Goal: Task Accomplishment & Management: Manage account settings

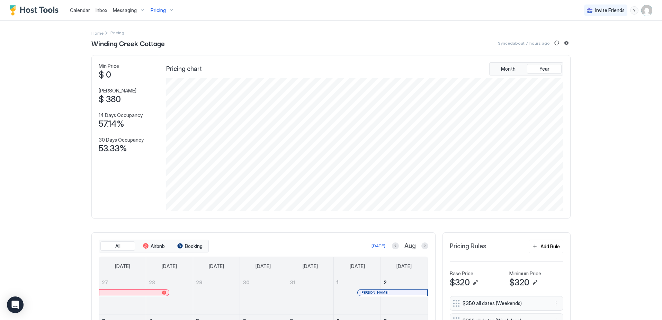
click at [158, 8] on span "Pricing" at bounding box center [158, 10] width 15 height 6
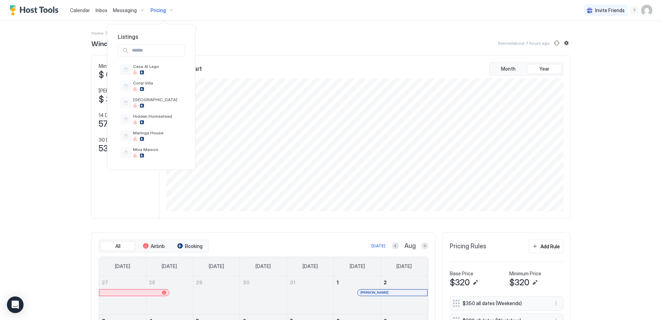
drag, startPoint x: 169, startPoint y: 117, endPoint x: 228, endPoint y: 126, distance: 59.9
click at [169, 117] on span "Hidden Homestead" at bounding box center [152, 116] width 39 height 5
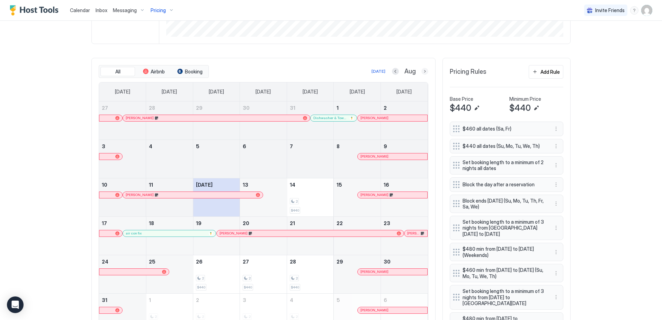
scroll to position [208, 0]
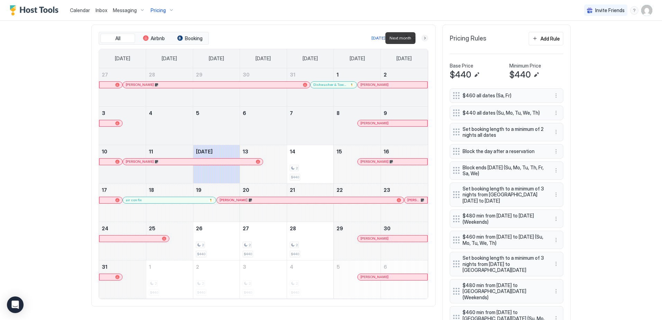
click at [423, 38] on button "Next month" at bounding box center [425, 38] width 7 height 7
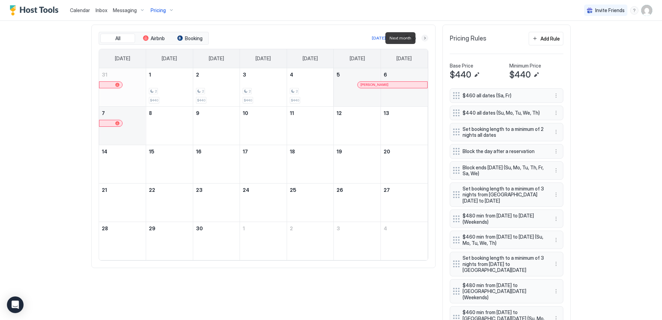
click at [423, 38] on button "Next month" at bounding box center [425, 38] width 7 height 7
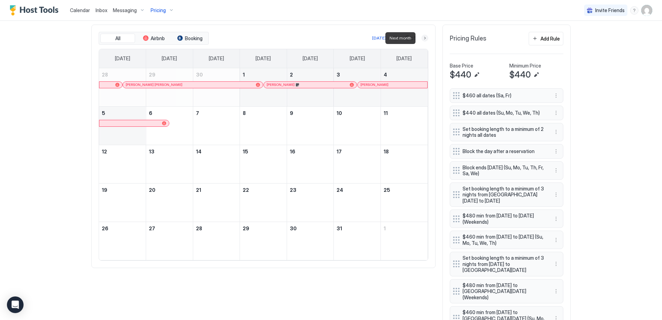
click at [423, 38] on button "Next month" at bounding box center [425, 38] width 7 height 7
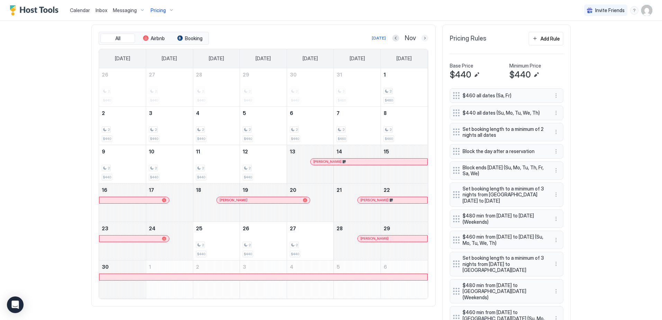
click at [423, 39] on button "Next month" at bounding box center [425, 38] width 7 height 7
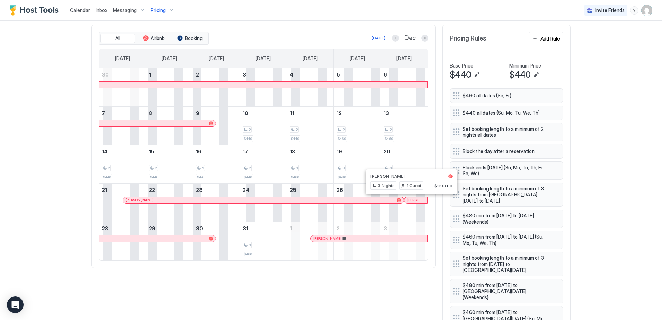
click at [410, 200] on div at bounding box center [413, 200] width 6 height 6
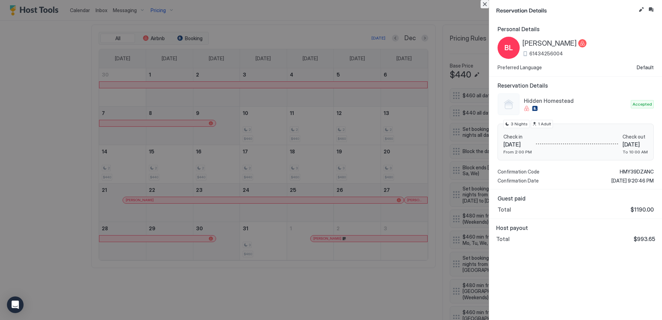
click at [486, 7] on button "Close" at bounding box center [485, 4] width 8 height 8
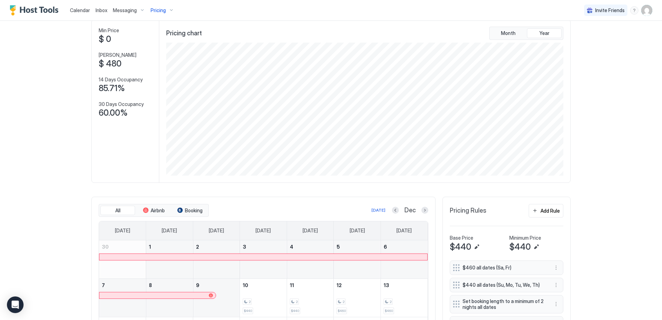
scroll to position [0, 0]
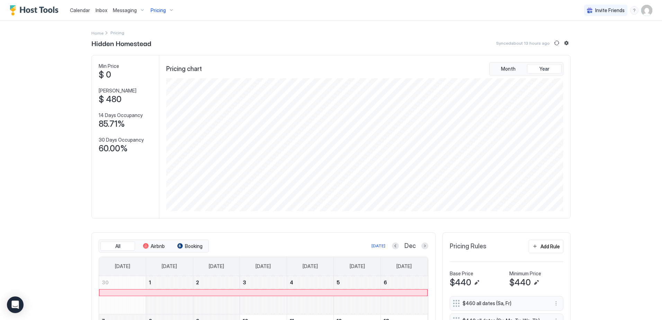
click at [75, 12] on span "Calendar" at bounding box center [80, 10] width 20 height 6
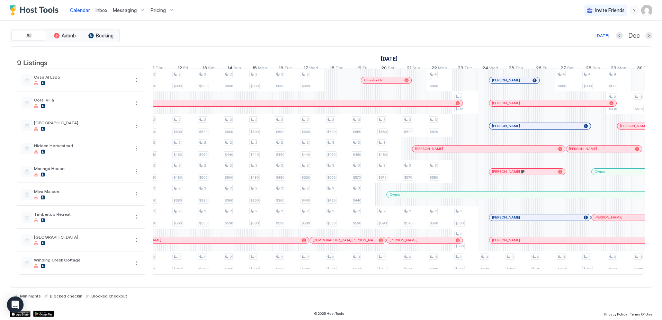
scroll to position [0, 415]
click at [158, 11] on span "Pricing" at bounding box center [158, 10] width 15 height 6
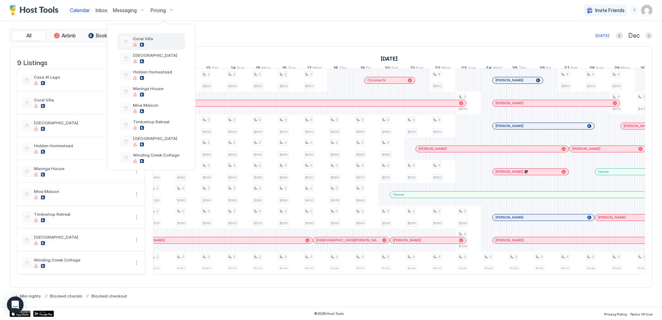
scroll to position [47, 0]
drag, startPoint x: 157, startPoint y: 138, endPoint x: 164, endPoint y: 137, distance: 6.4
click at [157, 138] on span "[GEOGRAPHIC_DATA]" at bounding box center [155, 135] width 44 height 5
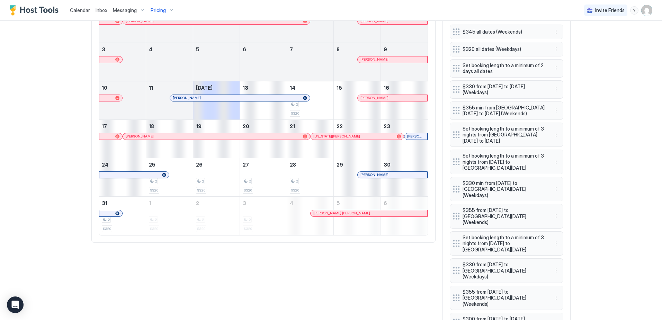
scroll to position [302, 0]
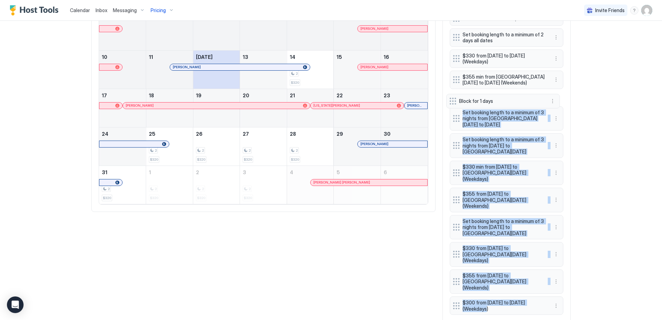
drag, startPoint x: 455, startPoint y: 286, endPoint x: 454, endPoint y: 101, distance: 185.0
click at [454, 101] on div "$345 all dates (Weekends) $320 all dates (Weekdays) Set booking length to a min…" at bounding box center [507, 156] width 114 height 324
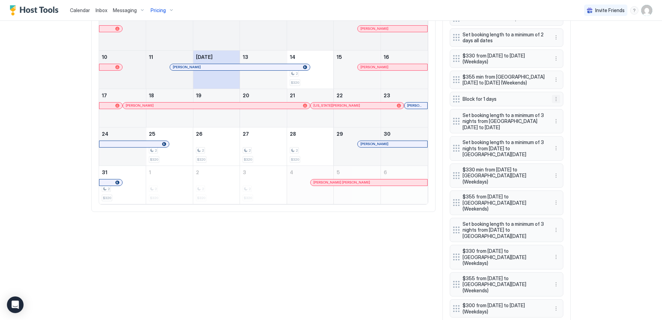
click at [553, 99] on button "More options" at bounding box center [556, 99] width 8 height 8
click at [558, 107] on div "Edit" at bounding box center [560, 108] width 15 height 5
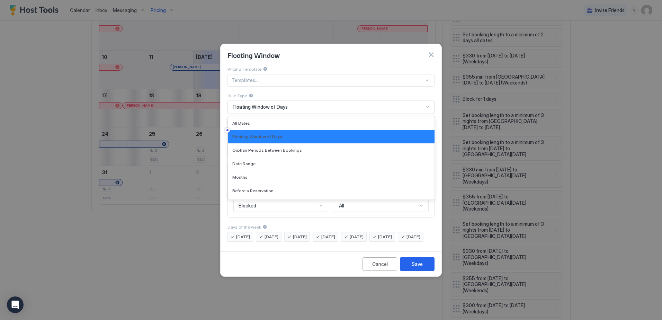
click at [277, 104] on span "Floating Window of Days" at bounding box center [260, 107] width 55 height 6
click at [253, 161] on span "Date Range" at bounding box center [243, 163] width 23 height 5
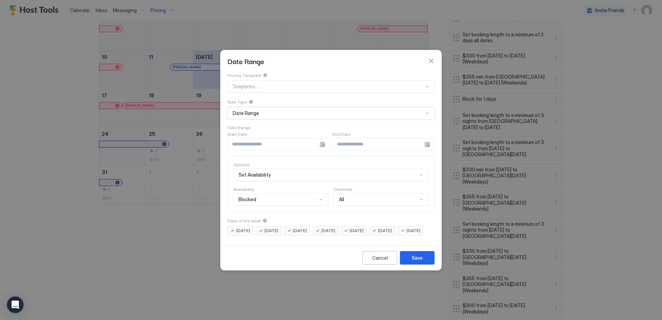
click at [323, 138] on div at bounding box center [279, 144] width 102 height 12
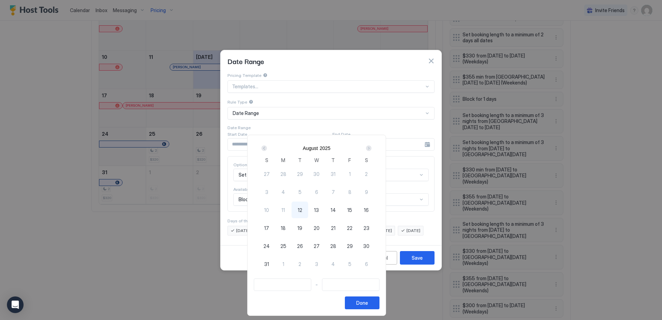
click at [372, 148] on div "Next" at bounding box center [369, 149] width 6 height 6
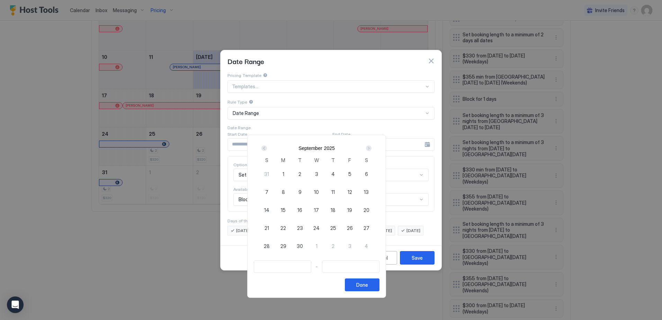
click at [372, 148] on div "Next" at bounding box center [369, 149] width 6 height 6
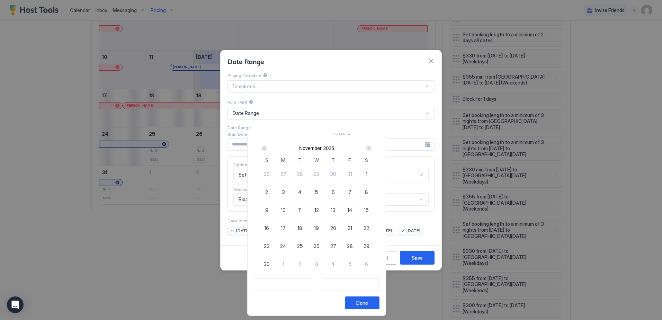
click at [372, 148] on div "Next" at bounding box center [369, 149] width 6 height 6
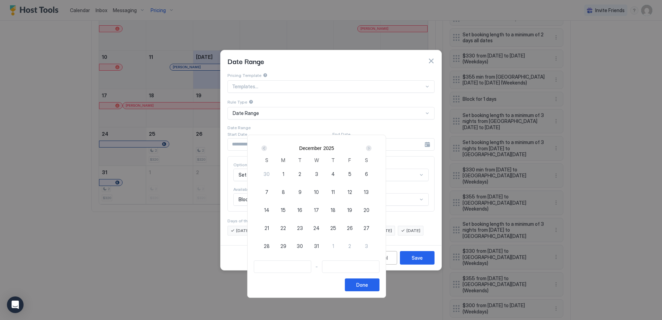
click at [336, 208] on span "18" at bounding box center [333, 209] width 5 height 7
type input "**********"
click at [372, 149] on div "Next" at bounding box center [369, 149] width 6 height 6
type input "**********"
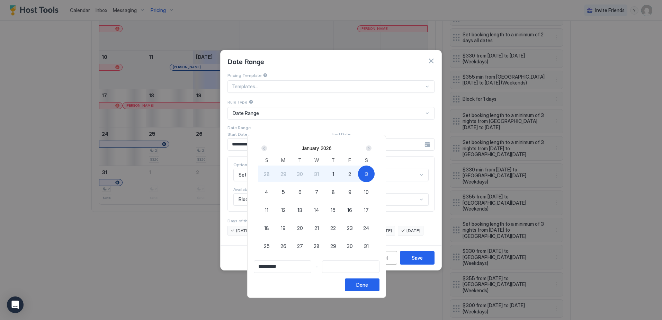
click at [375, 176] on div "3" at bounding box center [366, 174] width 17 height 17
type input "**********"
click at [368, 285] on div "Done" at bounding box center [362, 284] width 12 height 7
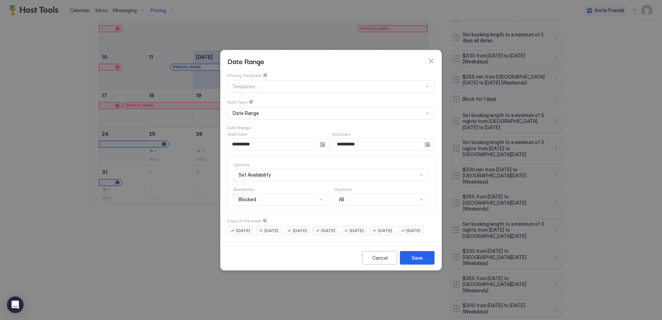
click at [258, 110] on div "Date Range" at bounding box center [328, 113] width 191 height 6
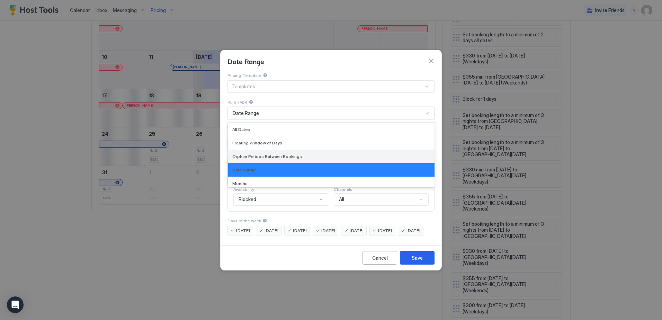
scroll to position [30, 0]
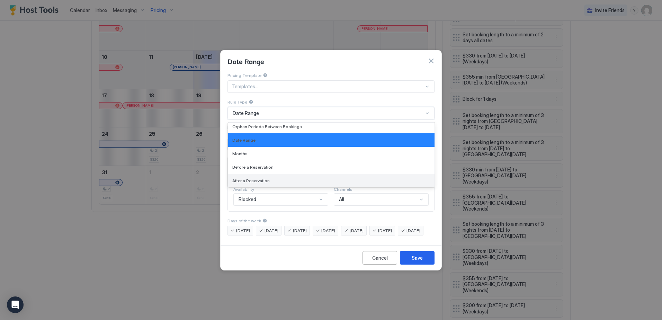
click at [268, 178] on div "After a Reservation" at bounding box center [331, 180] width 198 height 5
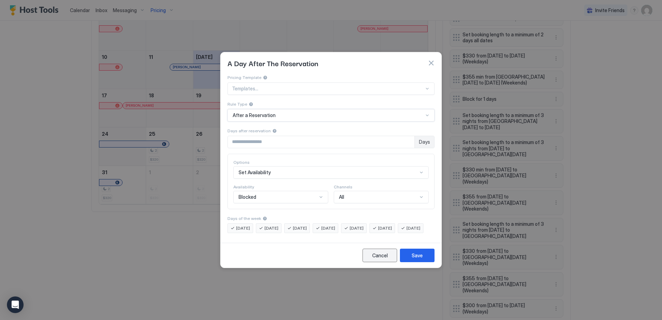
click at [379, 259] on div "Cancel" at bounding box center [380, 255] width 16 height 7
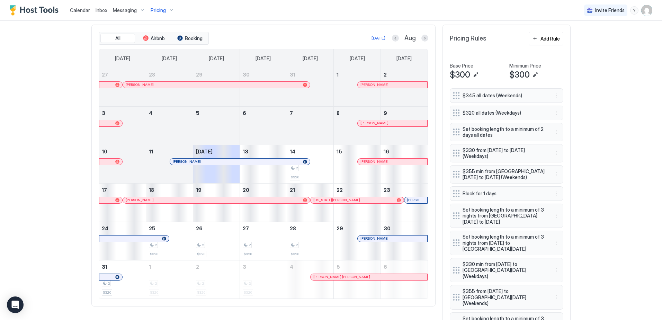
scroll to position [173, 0]
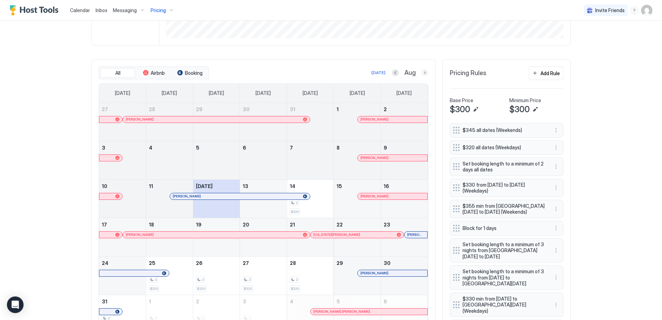
click at [423, 72] on button "Next month" at bounding box center [425, 72] width 7 height 7
click at [423, 73] on button "Next month" at bounding box center [425, 72] width 7 height 7
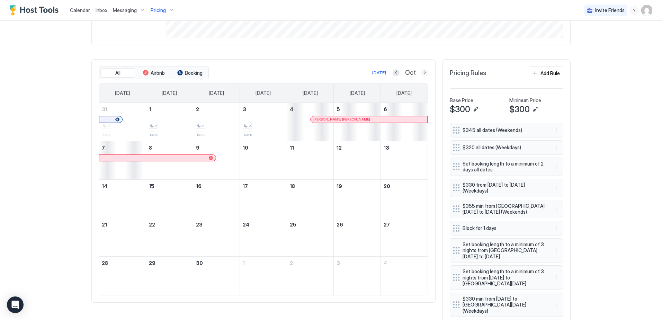
click at [423, 73] on button "Next month" at bounding box center [425, 72] width 7 height 7
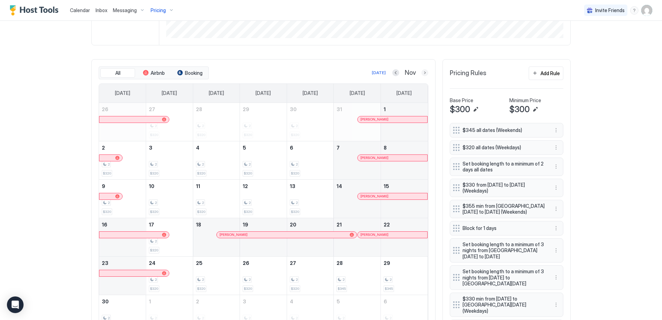
click at [423, 71] on button "Next month" at bounding box center [425, 72] width 7 height 7
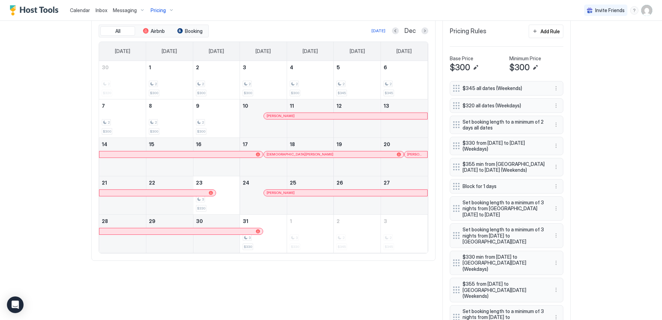
scroll to position [208, 0]
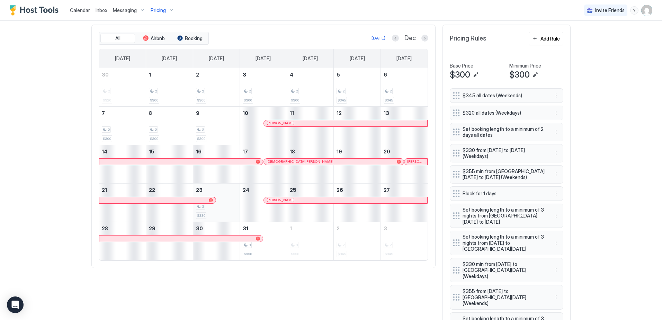
click at [227, 203] on div "3" at bounding box center [216, 206] width 41 height 7
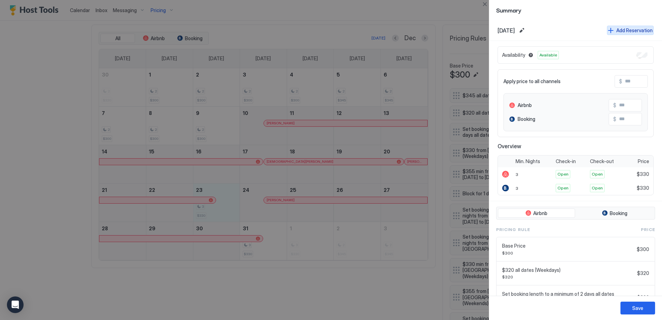
click at [607, 29] on button "Add Reservation" at bounding box center [630, 30] width 47 height 9
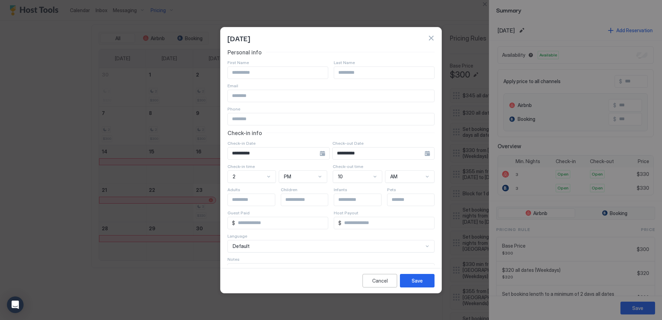
click at [249, 74] on input "Input Field" at bounding box center [278, 73] width 100 height 12
click at [251, 73] on input "Input Field" at bounding box center [278, 73] width 100 height 12
click at [264, 154] on input "**********" at bounding box center [274, 154] width 92 height 12
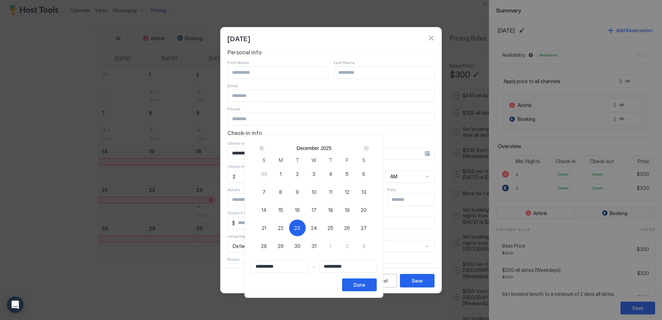
click at [306, 232] on div "23" at bounding box center [297, 228] width 17 height 17
click at [317, 230] on span "24" at bounding box center [314, 228] width 6 height 7
type input "**********"
click at [305, 227] on div "23" at bounding box center [297, 228] width 17 height 17
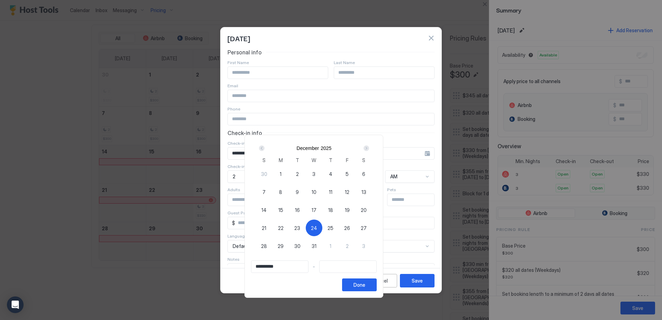
type input "**********"
click at [300, 229] on span "23" at bounding box center [297, 228] width 6 height 7
click at [317, 229] on span "24" at bounding box center [314, 228] width 6 height 7
type input "**********"
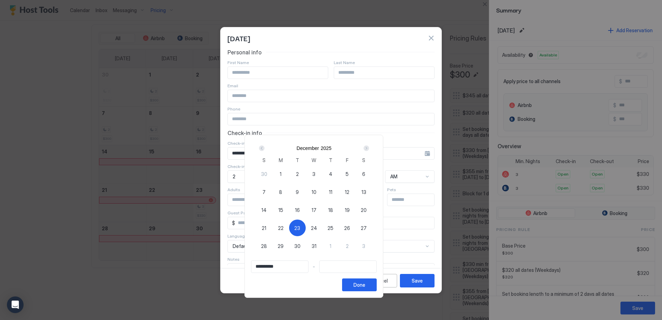
type input "**********"
click at [300, 229] on span "23" at bounding box center [297, 228] width 6 height 7
type input "**********"
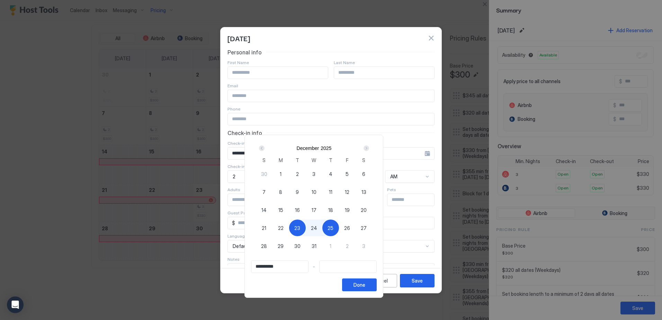
type input "**********"
click at [323, 230] on div "24" at bounding box center [314, 228] width 17 height 17
type input "**********"
click at [366, 285] on div "Done" at bounding box center [360, 284] width 12 height 7
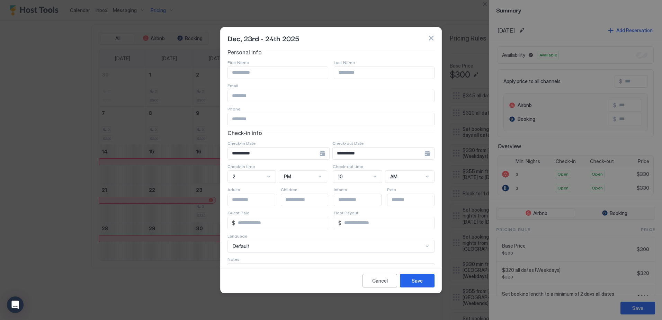
click at [261, 75] on input "Input Field" at bounding box center [278, 73] width 100 height 12
type input "**********"
click at [429, 280] on button "Save" at bounding box center [417, 281] width 35 height 14
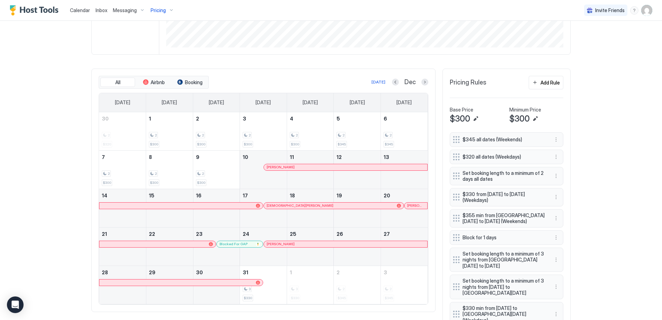
scroll to position [0, 0]
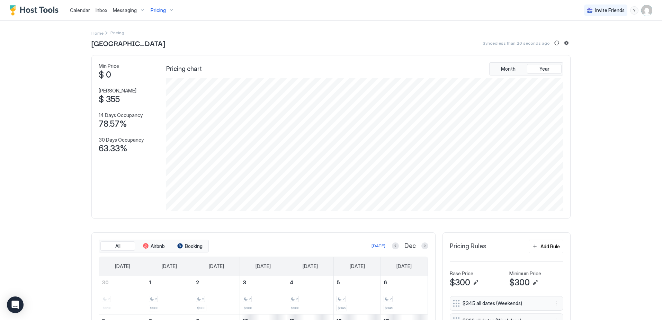
click at [159, 10] on span "Pricing" at bounding box center [158, 10] width 15 height 6
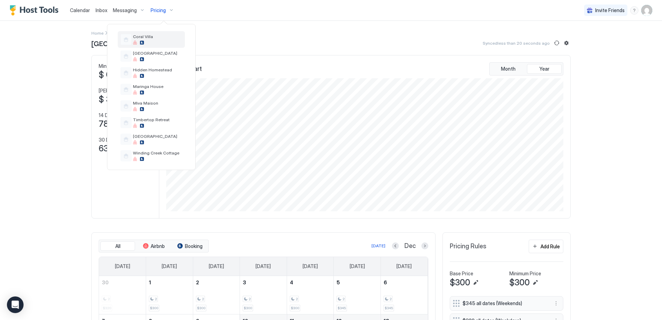
scroll to position [47, 0]
drag, startPoint x: 165, startPoint y: 38, endPoint x: 272, endPoint y: 83, distance: 116.3
click at [165, 38] on div "Coral Villa" at bounding box center [151, 38] width 67 height 17
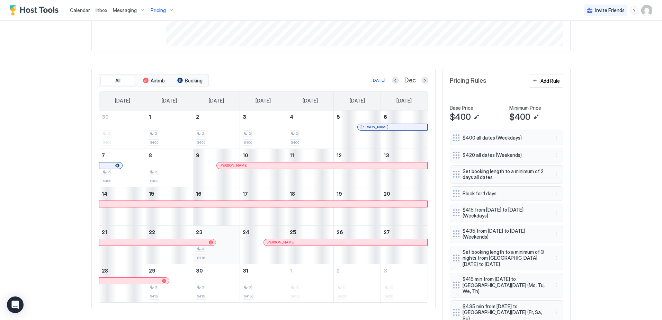
scroll to position [177, 0]
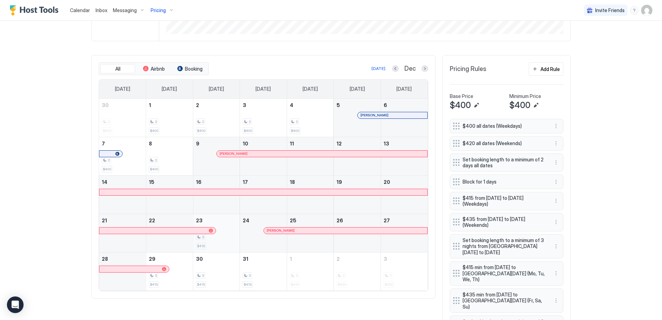
click at [219, 231] on div "3 $415" at bounding box center [216, 233] width 41 height 33
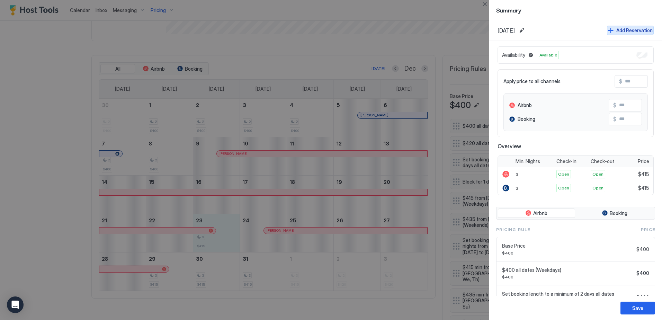
click at [607, 28] on button "Add Reservation" at bounding box center [630, 30] width 47 height 9
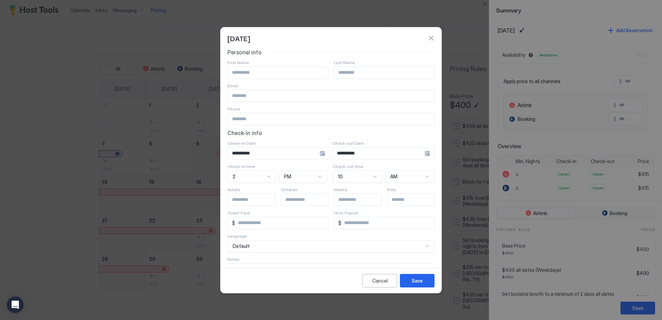
click at [319, 155] on div "**********" at bounding box center [279, 153] width 102 height 12
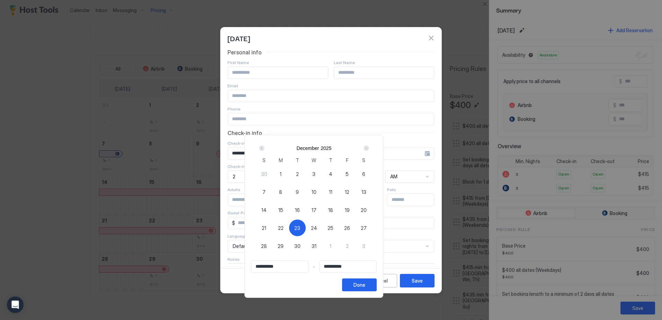
click at [300, 229] on span "23" at bounding box center [297, 228] width 6 height 7
click at [300, 228] on span "23" at bounding box center [297, 228] width 6 height 7
type input "**********"
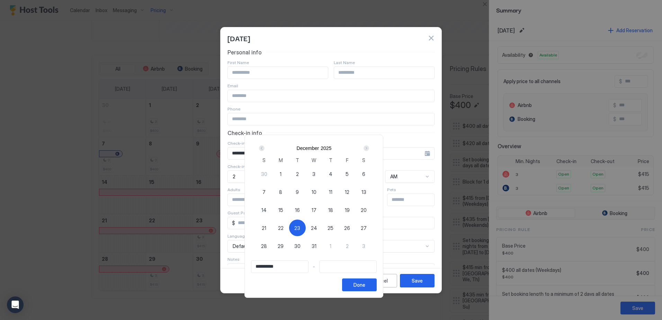
click at [323, 229] on div "24" at bounding box center [314, 228] width 17 height 17
type input "**********"
click at [269, 74] on div at bounding box center [331, 160] width 662 height 320
type input "**********"
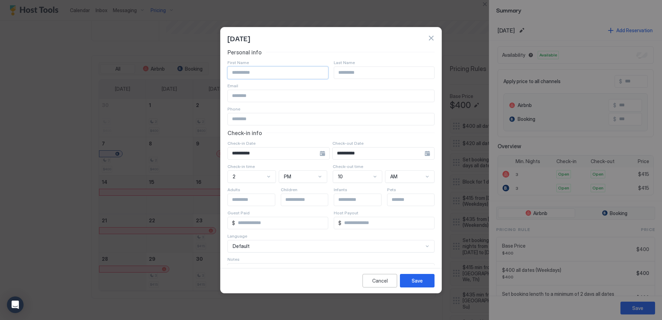
click at [279, 74] on input "Input Field" at bounding box center [278, 73] width 100 height 12
type input "**********"
click at [422, 282] on div "Save" at bounding box center [417, 280] width 11 height 7
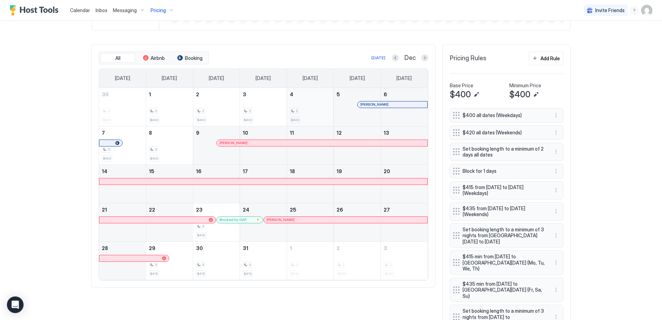
scroll to position [0, 0]
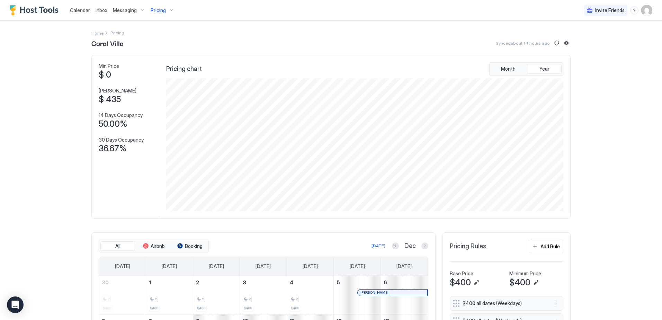
click at [162, 11] on span "Pricing" at bounding box center [158, 10] width 15 height 6
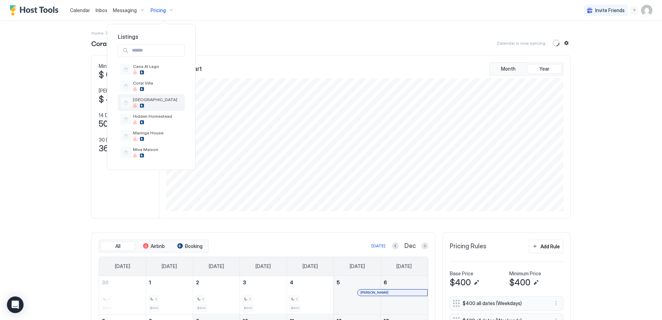
scroll to position [47, 0]
click at [169, 155] on div "Winding Creek Cottage" at bounding box center [156, 155] width 46 height 11
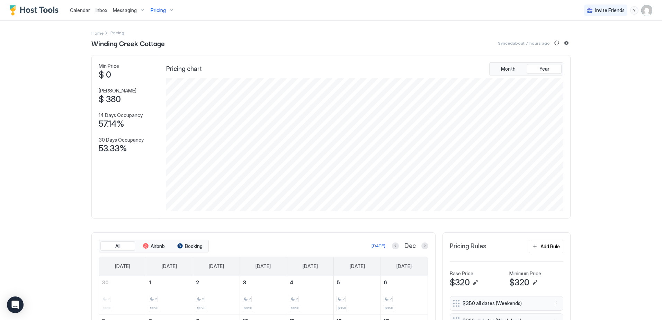
click at [79, 10] on span "Calendar" at bounding box center [80, 10] width 20 height 6
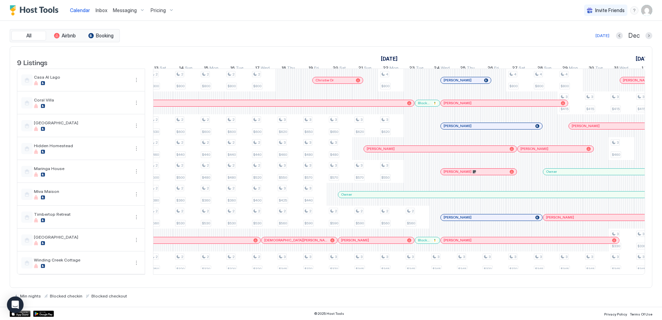
scroll to position [0, 494]
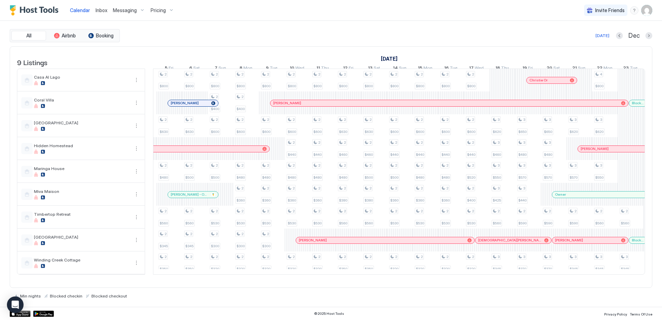
drag, startPoint x: 329, startPoint y: 290, endPoint x: 370, endPoint y: 291, distance: 41.6
click at [370, 291] on div "Min nights Blocked checkin Blocked checkout" at bounding box center [331, 293] width 643 height 11
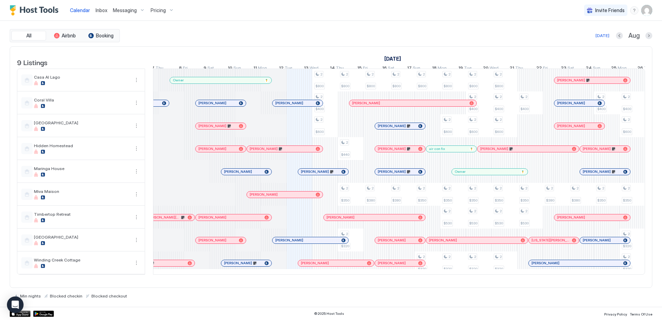
scroll to position [0, 777]
